Goal: Navigation & Orientation: Find specific page/section

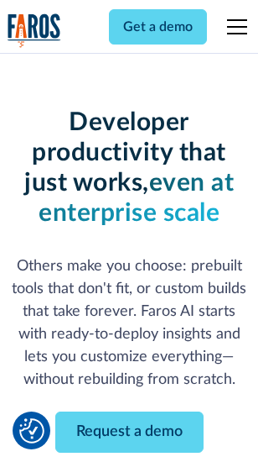
scroll to position [201, 0]
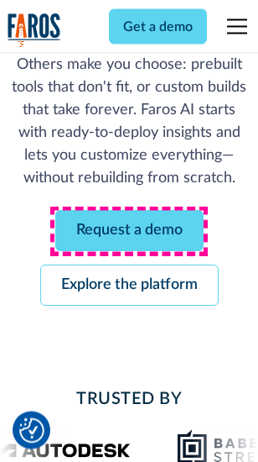
click at [129, 232] on link "Request a demo" at bounding box center [129, 231] width 149 height 41
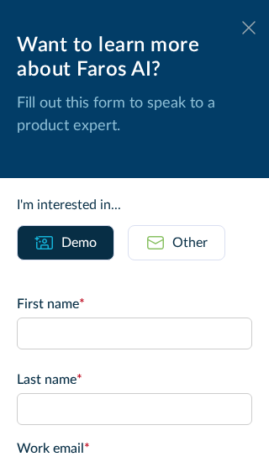
click at [242, 28] on icon at bounding box center [248, 27] width 13 height 13
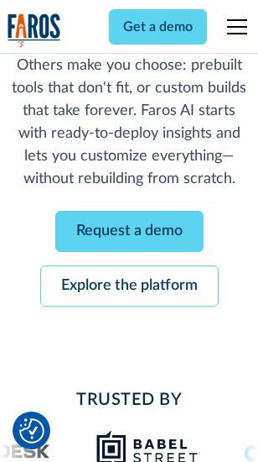
scroll to position [255, 0]
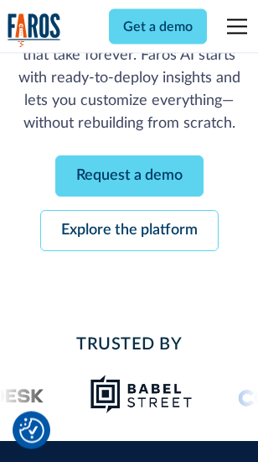
click at [129, 232] on link "Explore the platform" at bounding box center [129, 231] width 179 height 41
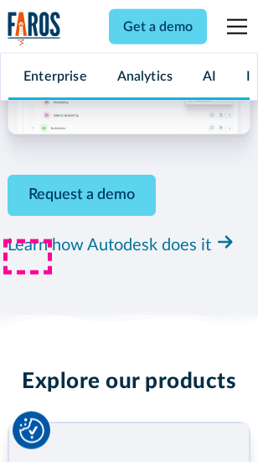
scroll to position [12784, 0]
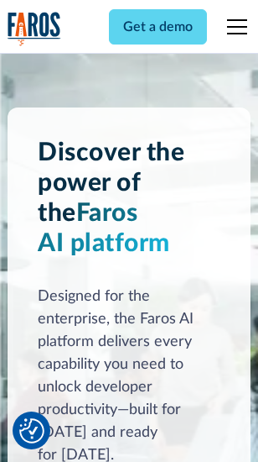
scroll to position [13323, 0]
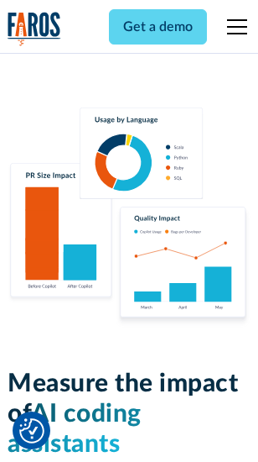
scroll to position [10477, 0]
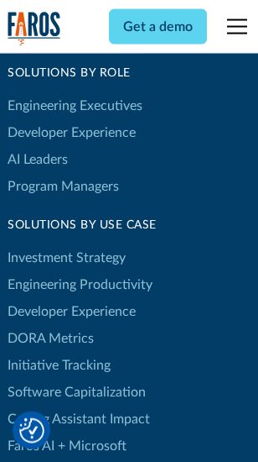
click at [50, 325] on link "DORA Metrics" at bounding box center [51, 338] width 86 height 27
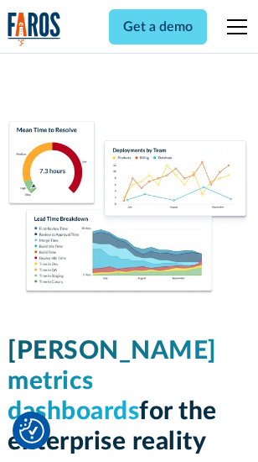
scroll to position [7430, 0]
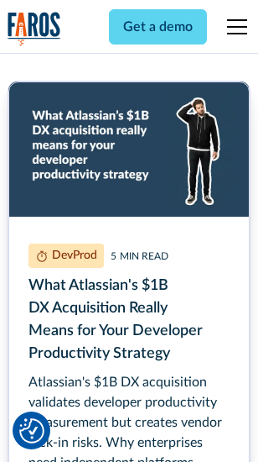
scroll to position [7611, 0]
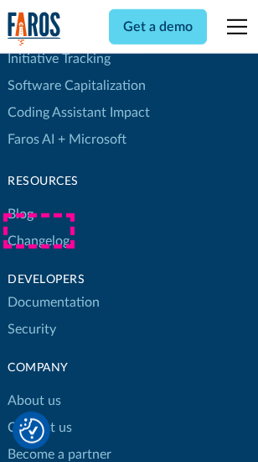
click at [39, 231] on link "Changelog" at bounding box center [39, 240] width 62 height 27
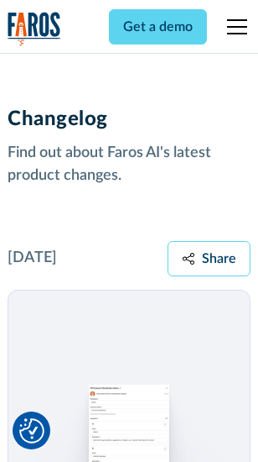
scroll to position [20580, 0]
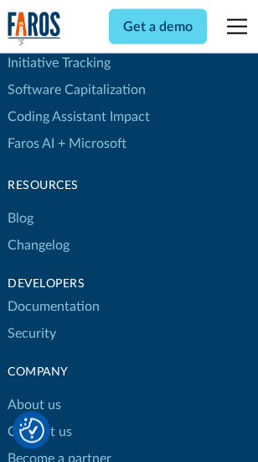
click at [34, 392] on link "About us" at bounding box center [35, 405] width 54 height 27
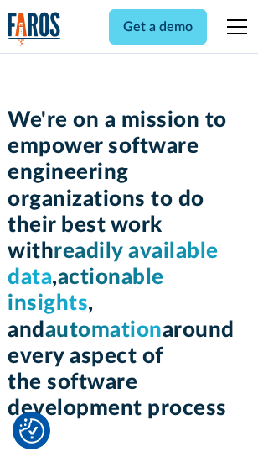
scroll to position [5804, 0]
